Goal: Information Seeking & Learning: Get advice/opinions

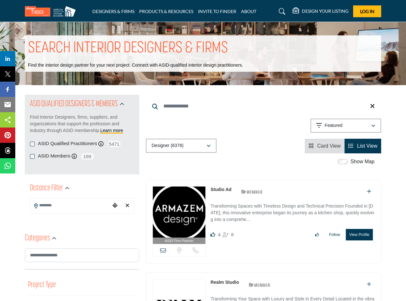
click at [355, 232] on button "View Profile" at bounding box center [359, 234] width 27 height 11
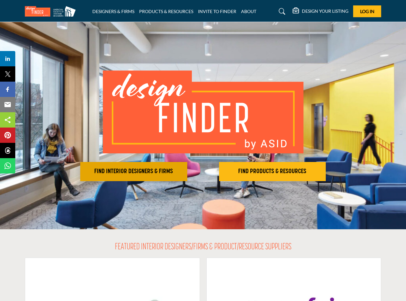
click at [117, 169] on h2 "FIND INTERIOR DESIGNERS & FIRMS" at bounding box center [133, 172] width 103 height 8
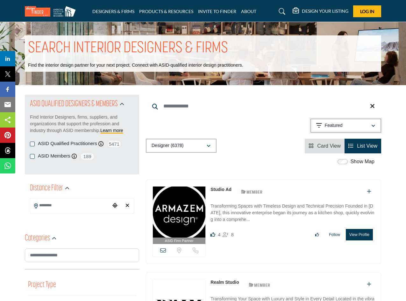
click at [375, 123] on div "button" at bounding box center [373, 126] width 4 height 6
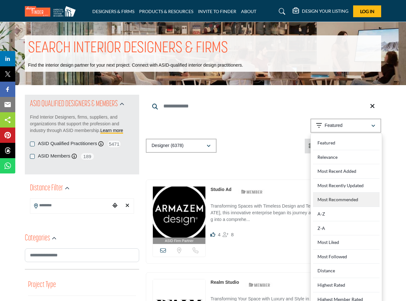
click at [344, 200] on Recommended "Most Recommended" at bounding box center [346, 199] width 67 height 14
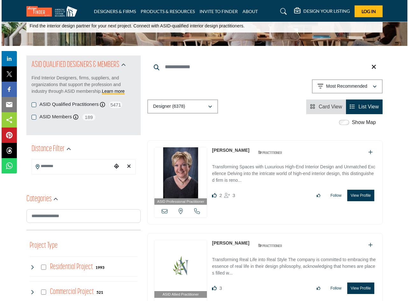
scroll to position [53, 0]
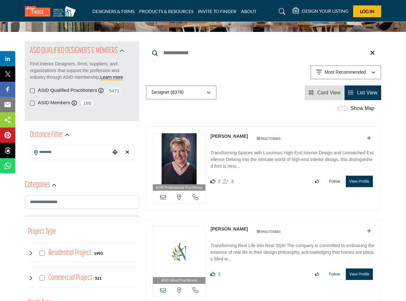
click at [354, 180] on button "View Profile" at bounding box center [359, 181] width 27 height 11
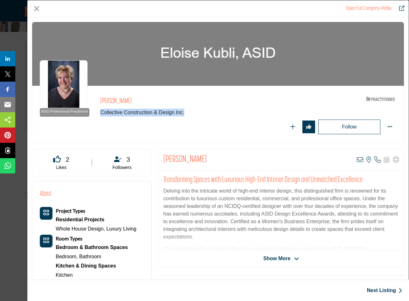
drag, startPoint x: 100, startPoint y: 111, endPoint x: 183, endPoint y: 115, distance: 82.9
click at [183, 115] on span "Collective Construction & Design Inc." at bounding box center [202, 113] width 204 height 8
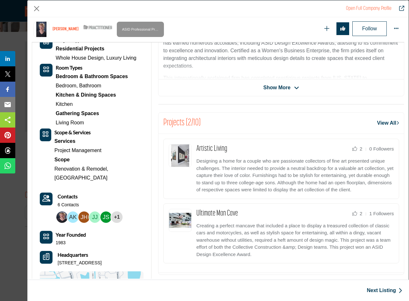
scroll to position [106, 0]
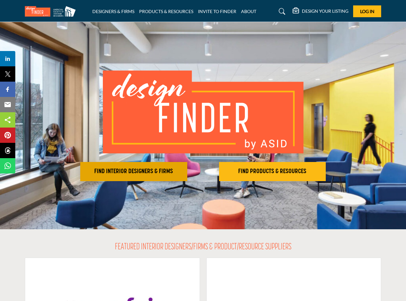
click at [102, 168] on h2 "FIND INTERIOR DESIGNERS & FIRMS" at bounding box center [133, 172] width 103 height 8
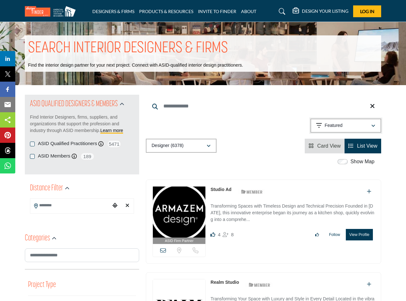
click at [374, 127] on icon "button" at bounding box center [373, 126] width 4 height 4
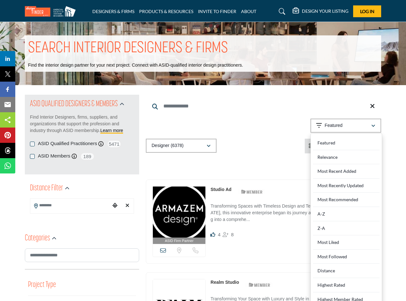
click at [352, 197] on Recommended "Most Recommended" at bounding box center [346, 199] width 67 height 14
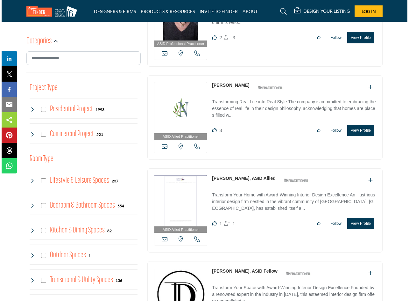
scroll to position [212, 0]
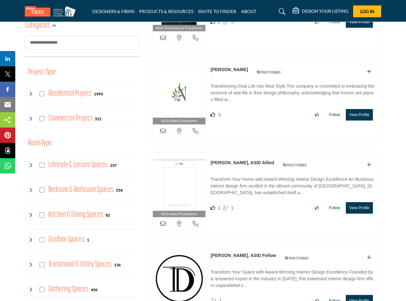
click at [356, 118] on button "View Profile" at bounding box center [359, 114] width 27 height 11
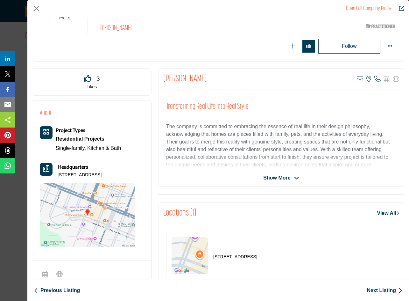
scroll to position [17, 0]
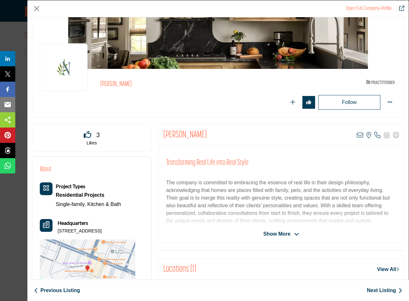
click at [287, 234] on span "Show More" at bounding box center [276, 234] width 27 height 8
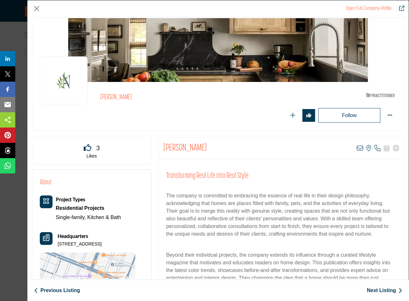
scroll to position [0, 0]
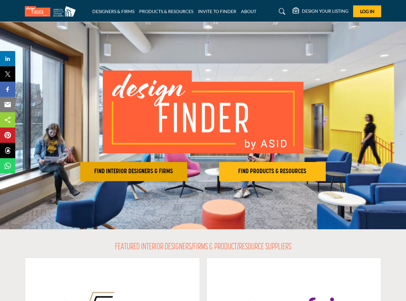
click at [109, 167] on button "FIND INTERIOR DESIGNERS & FIRMS" at bounding box center [133, 171] width 107 height 19
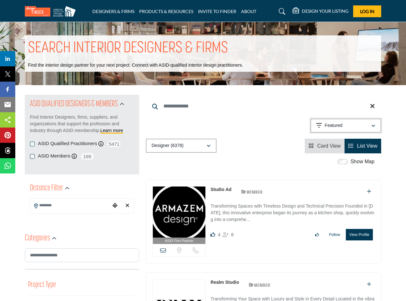
click at [375, 126] on icon "button" at bounding box center [373, 126] width 4 height 4
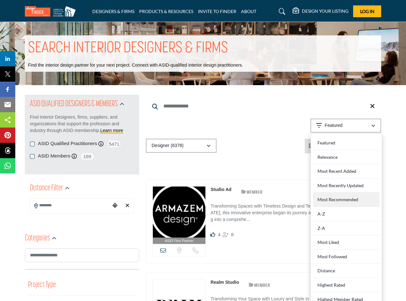
click at [338, 198] on Recommended "Most Recommended" at bounding box center [346, 199] width 67 height 14
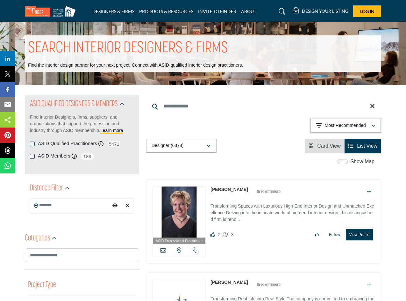
click at [373, 126] on icon "button" at bounding box center [373, 126] width 4 height 4
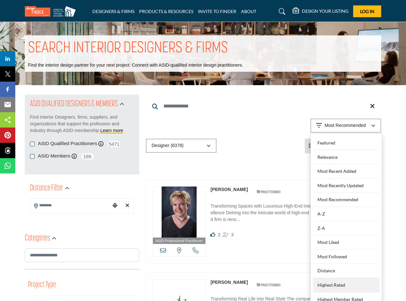
click at [340, 283] on Rated "Highest Rated" at bounding box center [346, 285] width 67 height 14
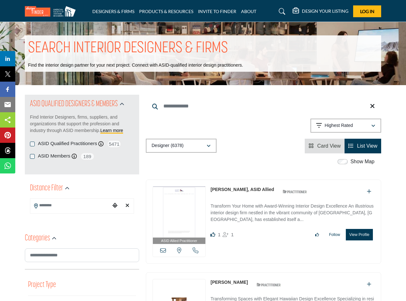
click at [355, 235] on button "View Profile" at bounding box center [359, 234] width 27 height 11
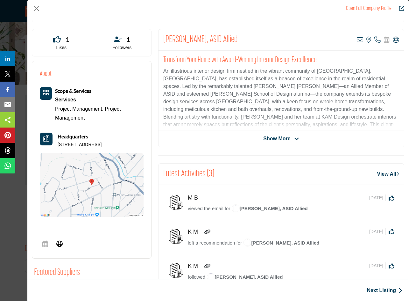
scroll to position [53, 0]
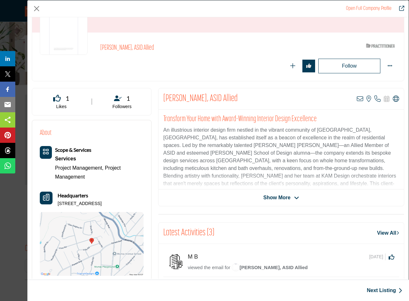
drag, startPoint x: 228, startPoint y: 93, endPoint x: 162, endPoint y: 94, distance: 66.6
click at [162, 94] on div "[PERSON_NAME], ASID Allied View email address of this listing View the location…" at bounding box center [282, 98] width 246 height 21
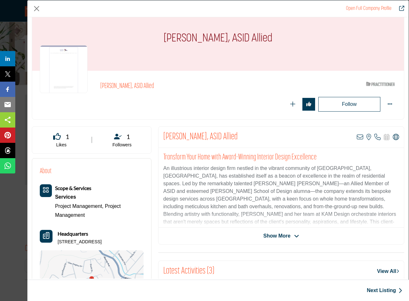
scroll to position [0, 0]
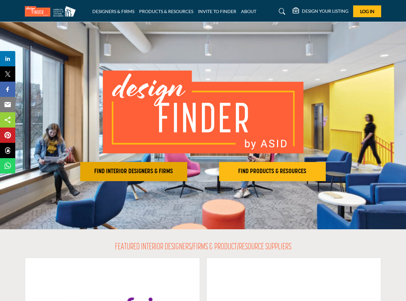
click at [126, 167] on button "FIND INTERIOR DESIGNERS & FIRMS" at bounding box center [133, 171] width 107 height 19
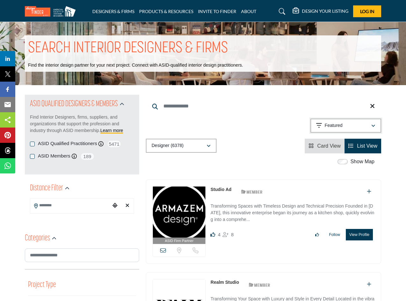
click at [374, 125] on icon "button" at bounding box center [373, 126] width 4 height 4
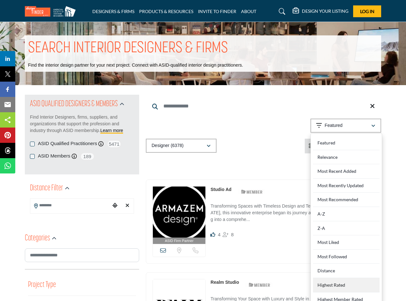
click at [334, 283] on Rated "Highest Rated" at bounding box center [346, 285] width 67 height 14
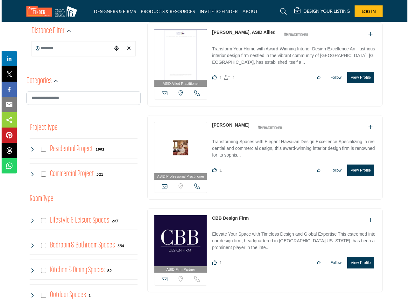
scroll to position [159, 0]
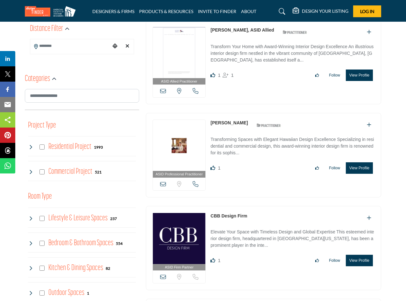
click at [356, 168] on button "View Profile" at bounding box center [359, 167] width 27 height 11
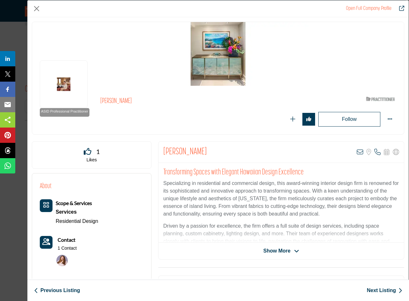
drag, startPoint x: 211, startPoint y: 146, endPoint x: 162, endPoint y: 154, distance: 50.0
click at [162, 154] on div "Valorie Spence View email address of this listing Sorry, but we don't have a lo…" at bounding box center [282, 151] width 246 height 21
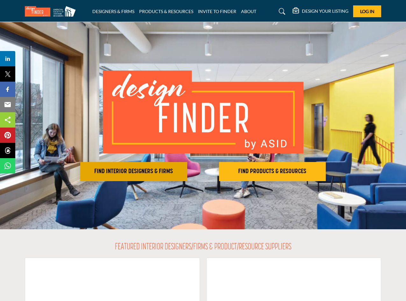
click at [117, 171] on h2 "FIND INTERIOR DESIGNERS & FIRMS" at bounding box center [133, 172] width 103 height 8
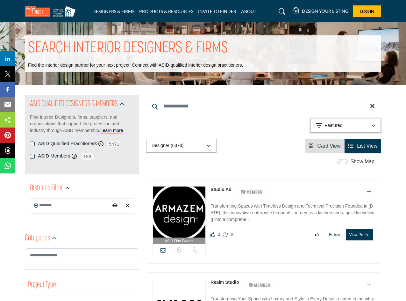
click at [374, 126] on icon "button" at bounding box center [373, 126] width 4 height 4
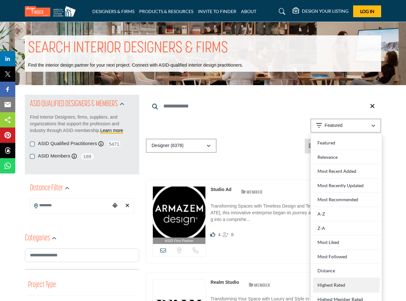
click at [355, 283] on Rated "Highest Rated" at bounding box center [346, 285] width 67 height 14
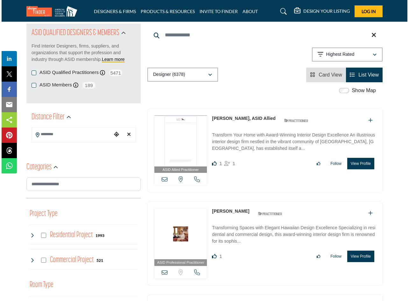
scroll to position [212, 0]
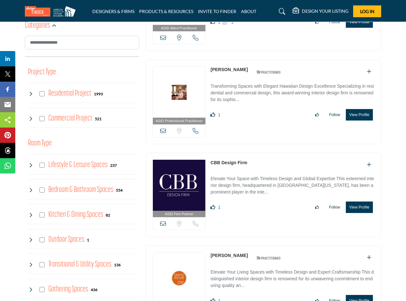
click at [348, 205] on button "View Profile" at bounding box center [359, 206] width 27 height 11
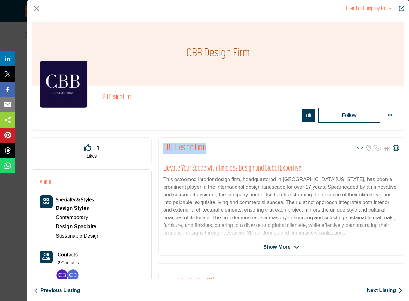
drag, startPoint x: 209, startPoint y: 147, endPoint x: 158, endPoint y: 147, distance: 51.3
click at [159, 147] on div "CBB Design Firm View email address of this listing Sorry, but we don't have a l…" at bounding box center [282, 148] width 246 height 21
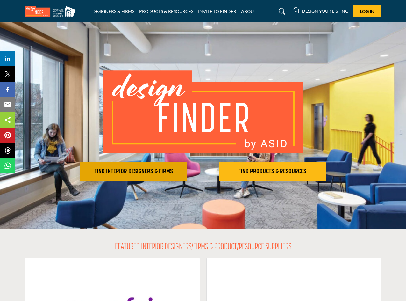
click at [136, 171] on h2 "FIND INTERIOR DESIGNERS & FIRMS" at bounding box center [133, 172] width 103 height 8
